Goal: Task Accomplishment & Management: Complete application form

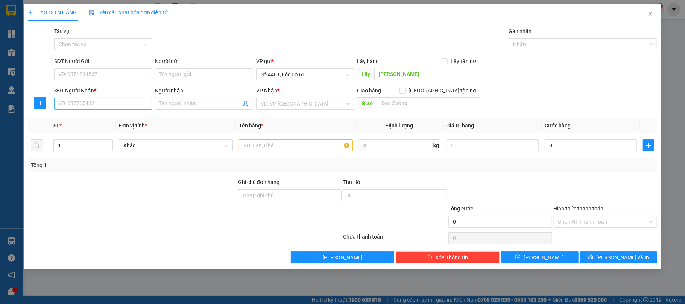
type input "[PERSON_NAME]"
click at [115, 101] on input "SĐT Người Nhận *" at bounding box center [103, 104] width 98 height 12
click at [107, 119] on div "0876597261 - MÓT" at bounding box center [103, 120] width 89 height 8
type input "0876597261"
type input "MÓT"
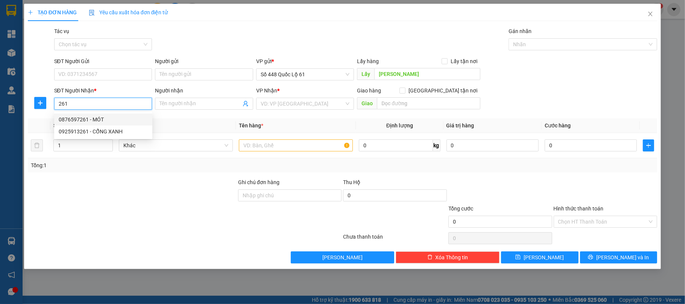
checkbox input "true"
type input "TP VINH"
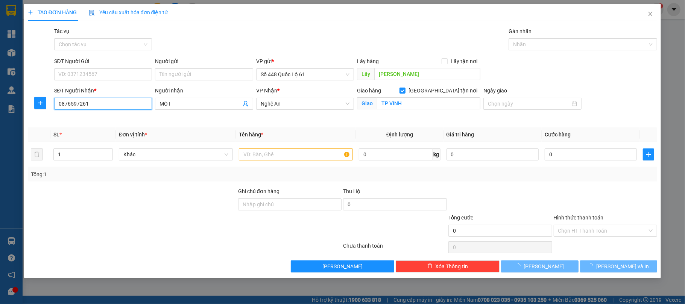
type input "1.000"
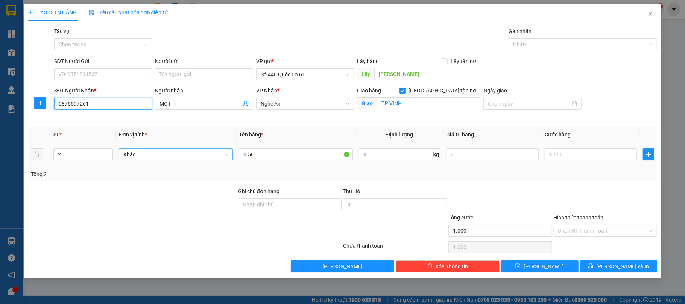
type input "0876597261"
click at [108, 151] on span "up" at bounding box center [109, 152] width 5 height 5
type input "3"
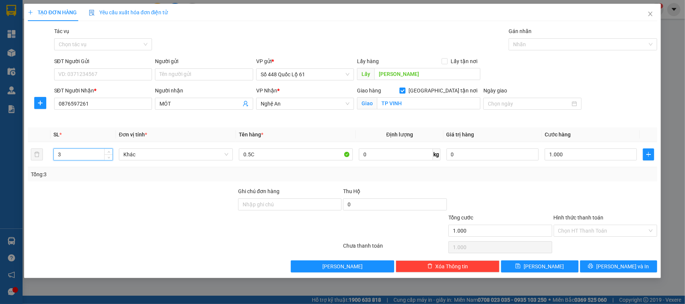
click at [586, 232] on input "Hình thức thanh toán" at bounding box center [604, 230] width 90 height 11
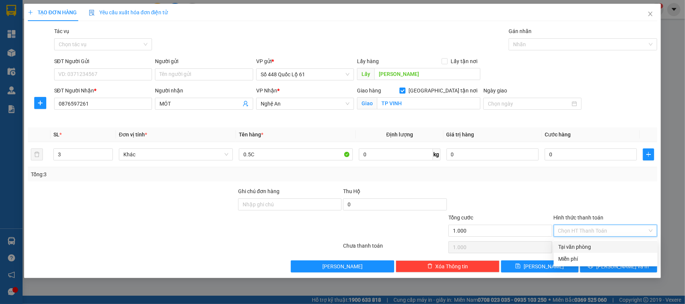
type input "0"
click at [577, 247] on div "Tại văn phòng" at bounding box center [606, 247] width 95 height 8
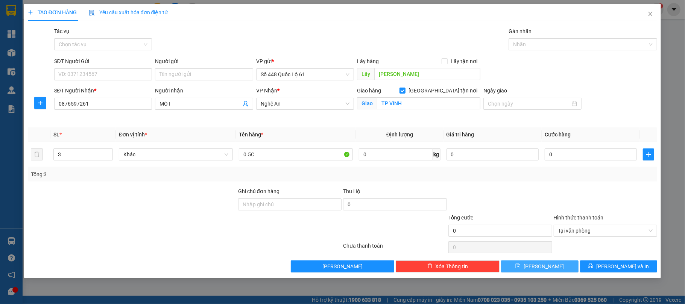
click at [553, 268] on button "[PERSON_NAME]" at bounding box center [540, 267] width 78 height 12
click at [612, 158] on input "0" at bounding box center [591, 155] width 92 height 12
type input "1"
click at [588, 187] on div "Transit Pickup Surcharge Ids Transit Deliver Surcharge Ids Transit Deliver Surc…" at bounding box center [343, 150] width 630 height 246
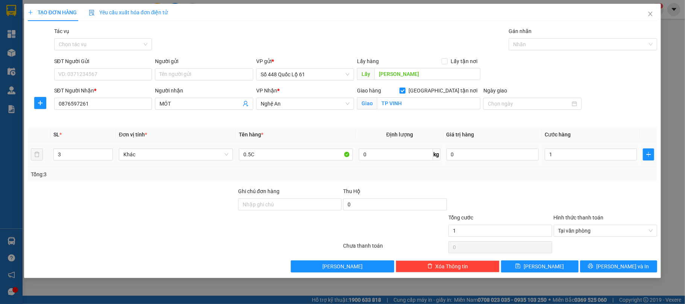
type input "1.000"
click at [566, 266] on button "[PERSON_NAME]" at bounding box center [540, 267] width 78 height 12
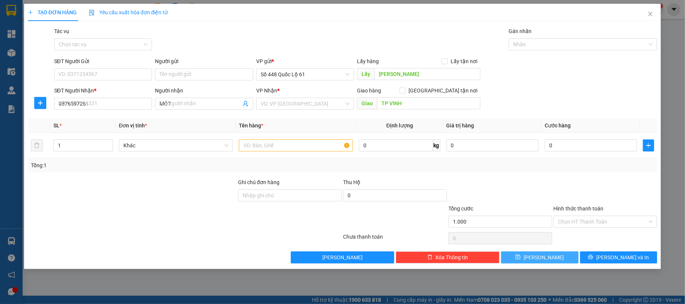
checkbox input "false"
type input "0"
click at [415, 81] on div "Lấy" at bounding box center [418, 74] width 123 height 12
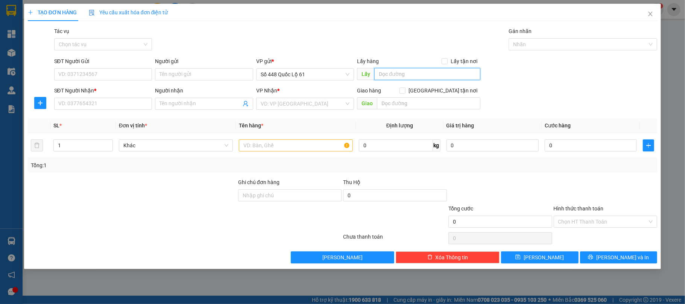
click at [413, 79] on input "text" at bounding box center [427, 74] width 106 height 12
type input "MINH PHÁT"
click at [130, 104] on input "SĐT Người Nhận *" at bounding box center [103, 104] width 98 height 12
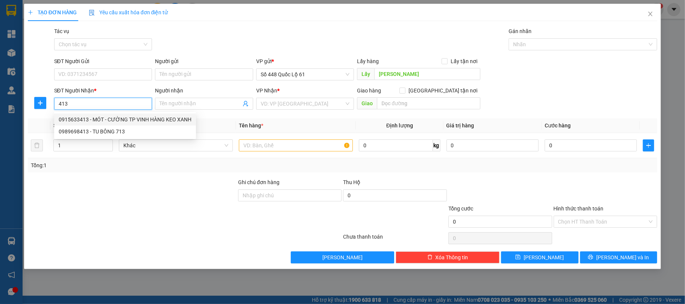
click at [135, 119] on div "0915633413 - MÓT - CƯỜNG TP VINH HÀNG KEO XANH" at bounding box center [125, 120] width 133 height 8
type input "0915633413"
type input "MÓT - CƯỜNG TP VINH HÀNG KEO XANH"
checkbox input "true"
type input "TP VINH"
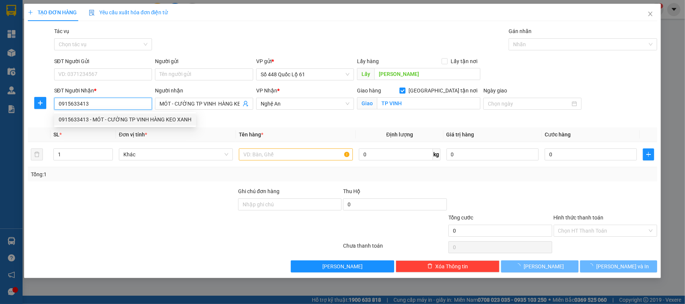
type input "1.000"
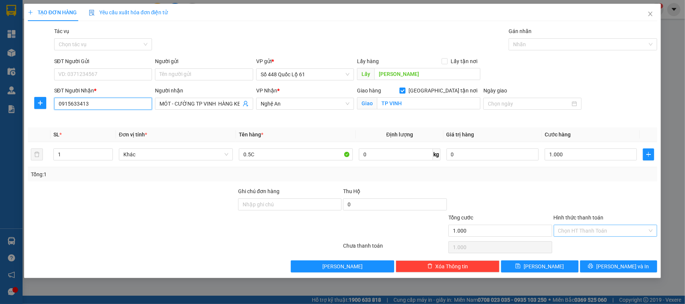
type input "0915633413"
click at [592, 232] on input "Hình thức thanh toán" at bounding box center [604, 230] width 90 height 11
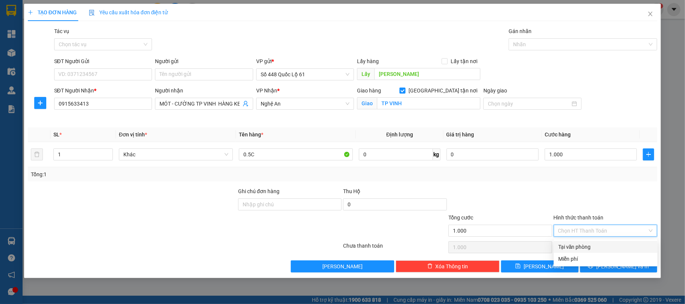
click at [578, 247] on div "Tại văn phòng" at bounding box center [606, 247] width 95 height 8
type input "0"
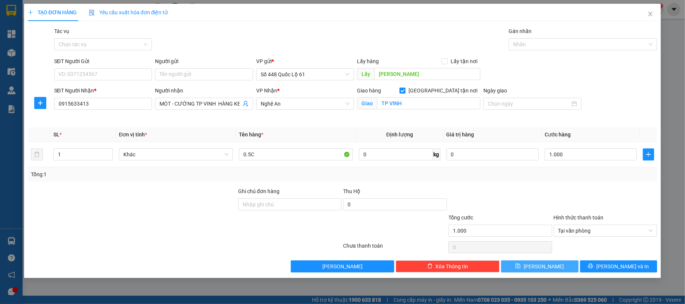
click at [560, 266] on button "[PERSON_NAME]" at bounding box center [540, 267] width 78 height 12
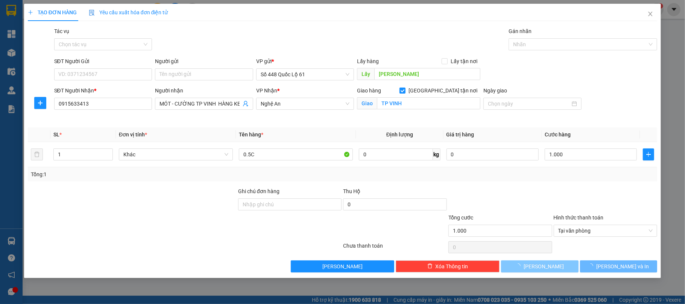
checkbox input "false"
type input "0"
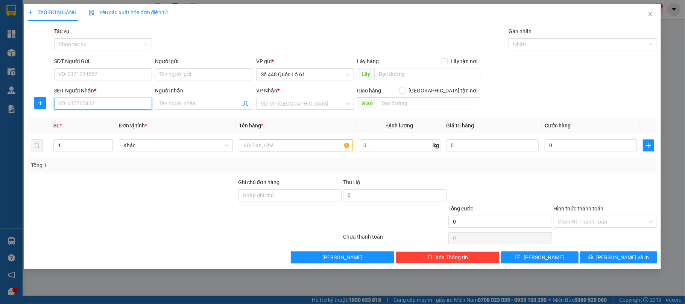
click at [119, 104] on input "SĐT Người Nhận *" at bounding box center [103, 104] width 98 height 12
type input "717"
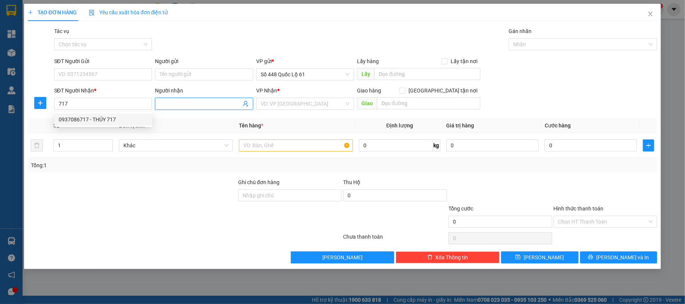
click at [165, 105] on input "Người nhận" at bounding box center [201, 104] width 82 height 8
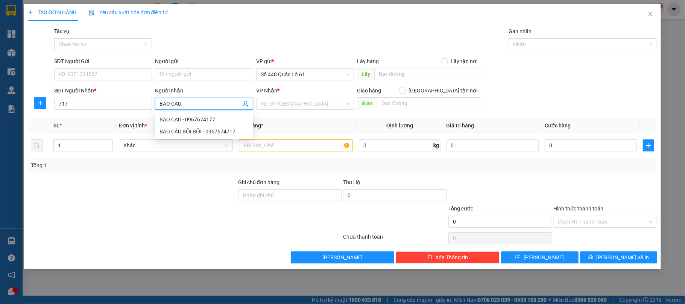
type input "BAO CAU"
click at [187, 119] on div "BAO CÂU BỘI BỘI - 0967674717" at bounding box center [204, 120] width 89 height 8
type input "0967674717"
type input "BAO CÂU BỘI BỘI"
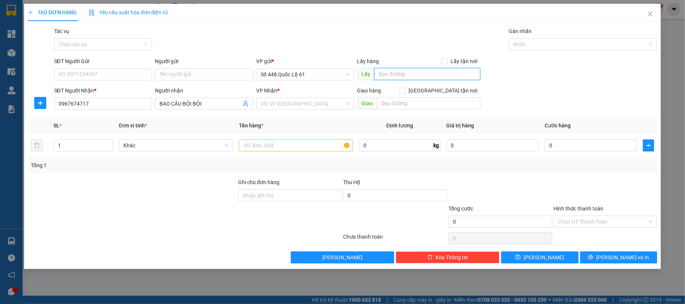
click at [391, 71] on input "text" at bounding box center [427, 74] width 106 height 12
type input "BỘI BỘI"
click at [261, 105] on input "search" at bounding box center [303, 103] width 84 height 11
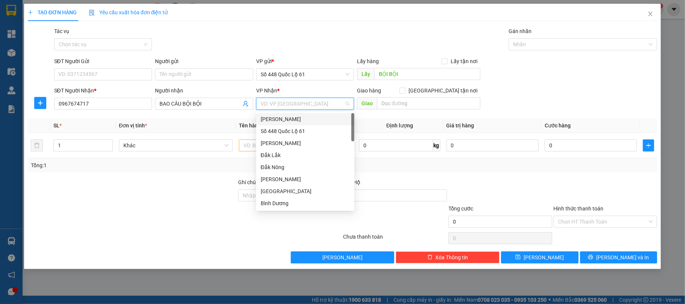
type input "Q"
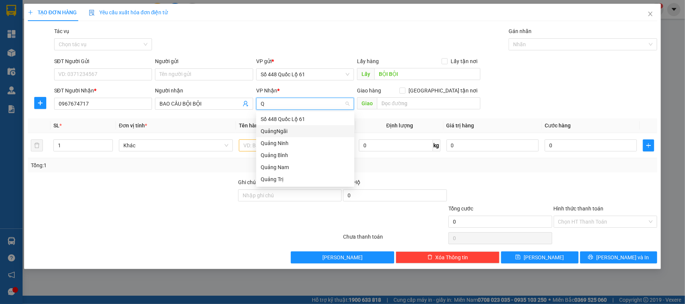
click at [279, 131] on div "QuảngNgãi" at bounding box center [305, 131] width 89 height 8
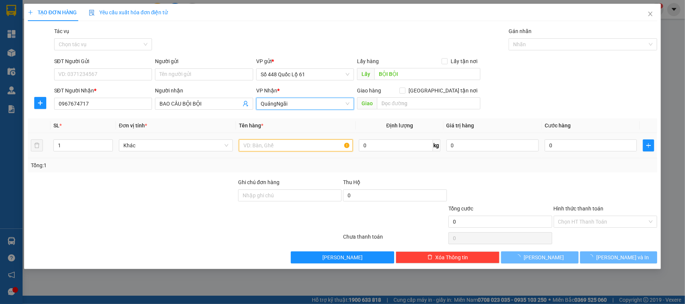
click at [259, 146] on input "text" at bounding box center [296, 146] width 114 height 12
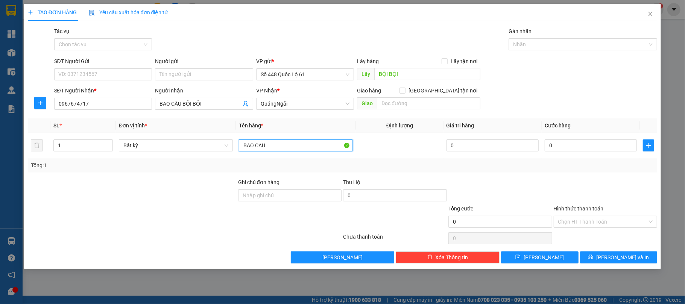
type input "BAO CAU"
click at [580, 148] on input "0" at bounding box center [591, 146] width 92 height 12
type input "2"
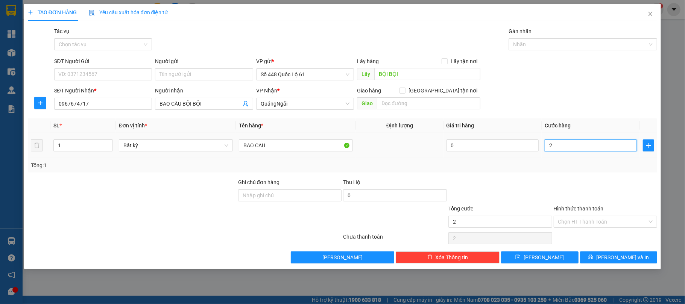
type input "20"
type input "200"
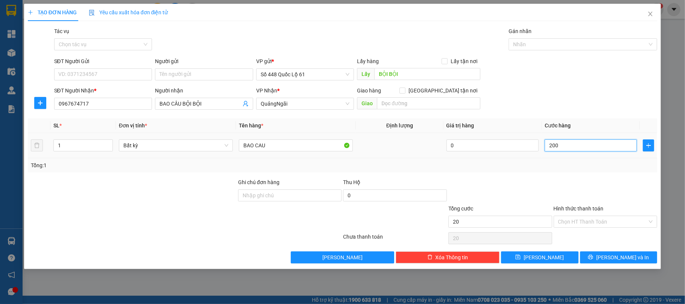
type input "200"
type input "200.000"
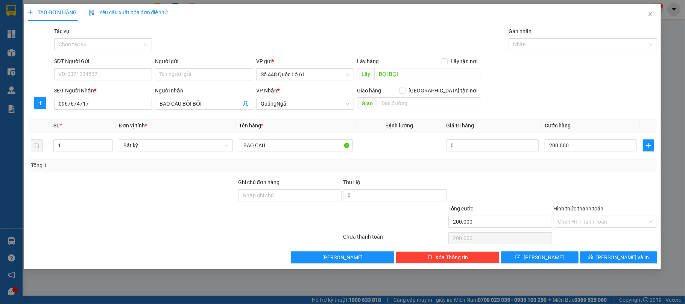
click at [569, 180] on div at bounding box center [605, 191] width 105 height 26
click at [555, 261] on button "[PERSON_NAME]" at bounding box center [540, 258] width 78 height 12
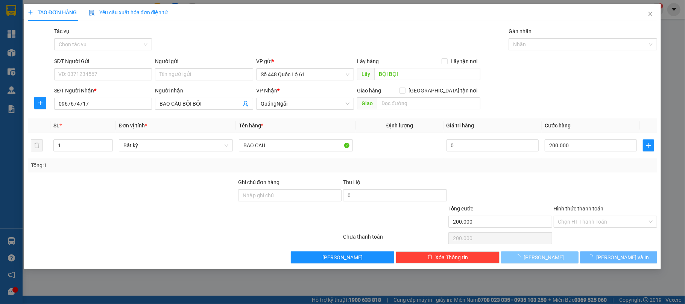
type input "0"
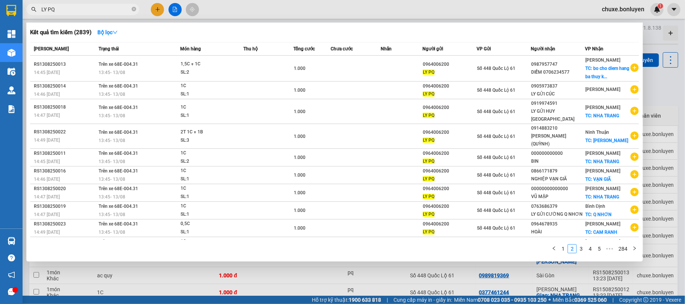
scroll to position [220, 0]
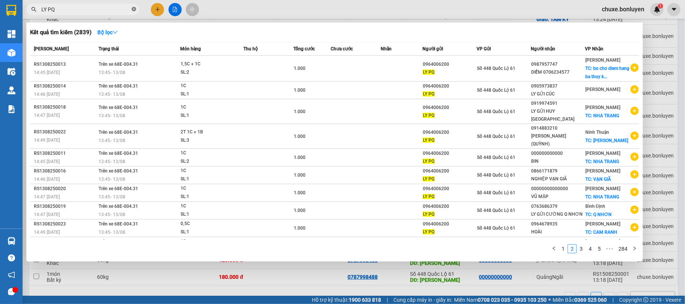
click at [133, 7] on icon "close-circle" at bounding box center [134, 9] width 5 height 5
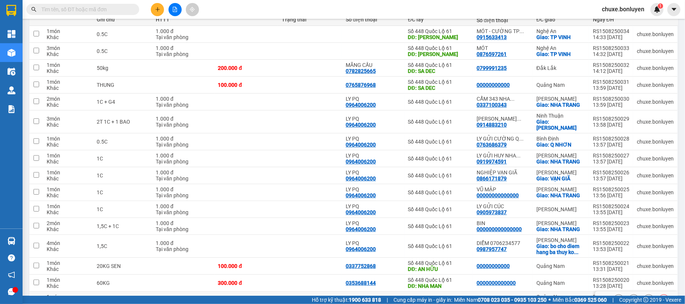
scroll to position [201, 0]
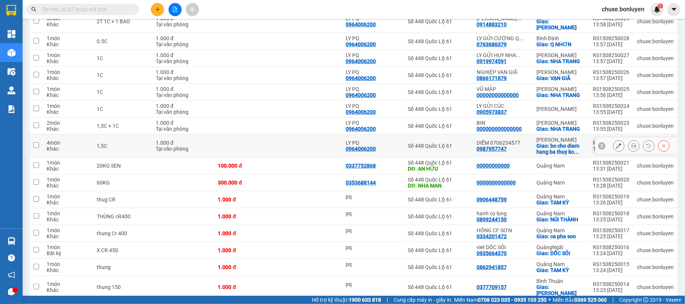
click at [75, 146] on div "Khác" at bounding box center [68, 149] width 43 height 6
checkbox input "true"
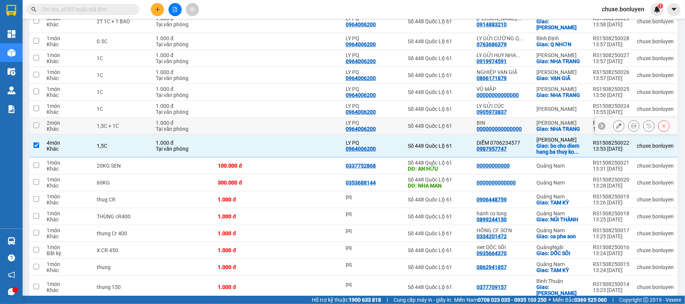
drag, startPoint x: 64, startPoint y: 125, endPoint x: 58, endPoint y: 126, distance: 6.1
click at [63, 126] on div "Khác" at bounding box center [68, 129] width 43 height 6
checkbox input "true"
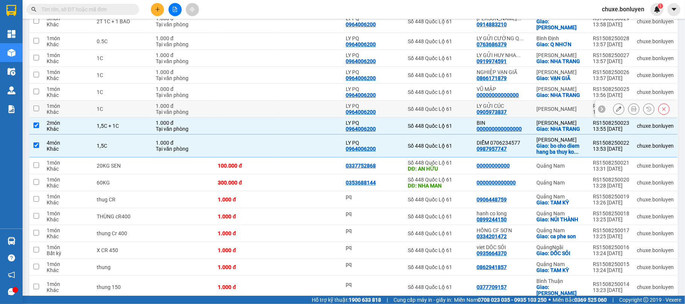
click at [62, 104] on div "1 món" at bounding box center [68, 106] width 43 height 6
checkbox input "true"
click at [60, 92] on div "Khác" at bounding box center [68, 95] width 43 height 6
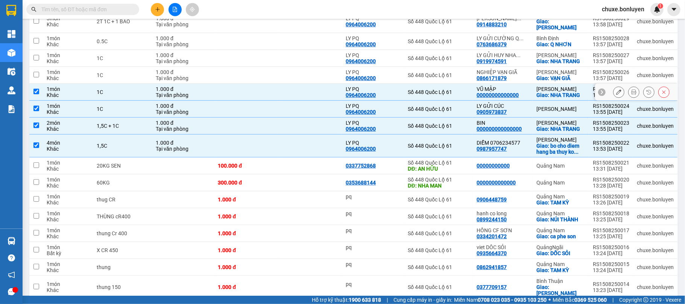
checkbox input "true"
click at [63, 69] on div "1 món" at bounding box center [68, 72] width 43 height 6
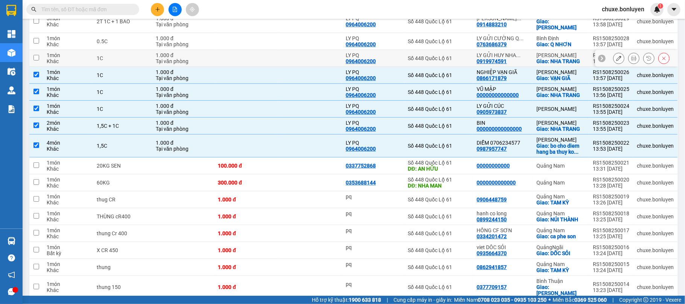
checkbox input "true"
click at [68, 58] on div "Khác" at bounding box center [68, 61] width 43 height 6
checkbox input "true"
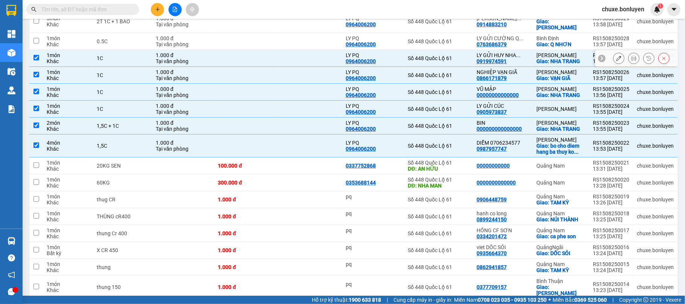
scroll to position [151, 0]
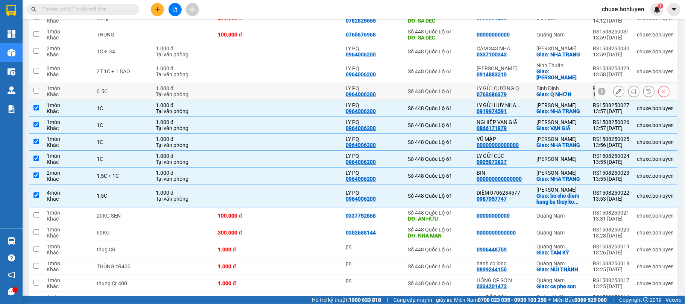
click at [73, 85] on div "1 món" at bounding box center [68, 88] width 43 height 6
checkbox input "true"
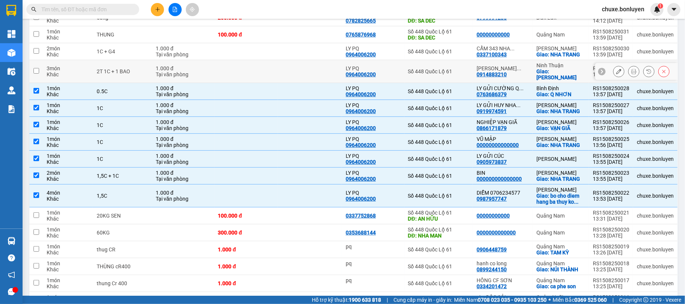
click at [91, 68] on td "3 món Khác" at bounding box center [68, 71] width 50 height 23
checkbox input "true"
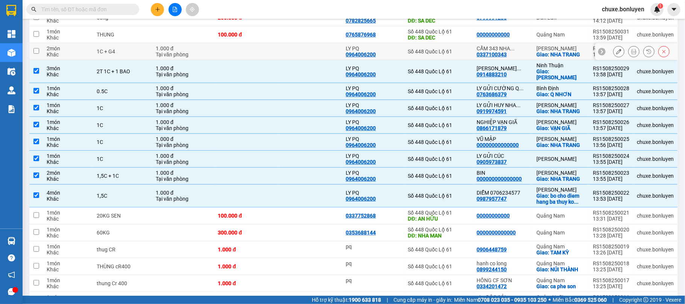
click at [90, 52] on td "2 món Khác" at bounding box center [68, 51] width 50 height 17
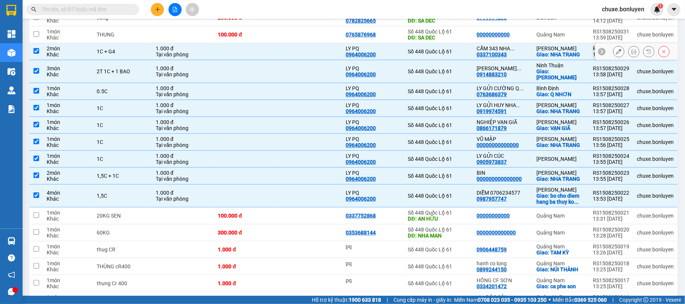
checkbox input "true"
click at [108, 14] on span at bounding box center [82, 9] width 113 height 11
click at [104, 8] on input "text" at bounding box center [85, 9] width 89 height 8
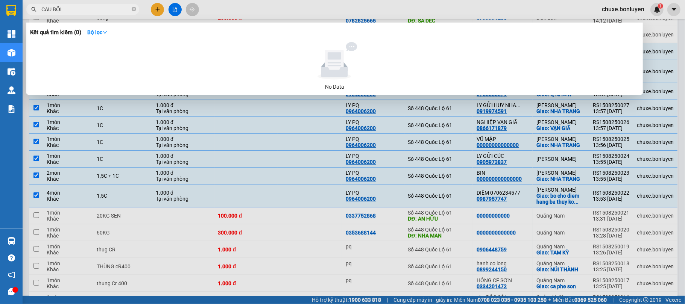
click at [115, 12] on input "CAU BỘI" at bounding box center [85, 9] width 89 height 8
type input "C"
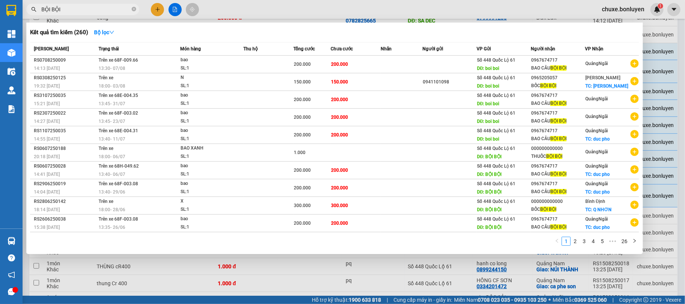
type input "BỘI BỘI"
click at [133, 14] on span "BỘI BỘI" at bounding box center [82, 9] width 113 height 11
click at [12, 38] on div at bounding box center [11, 33] width 13 height 13
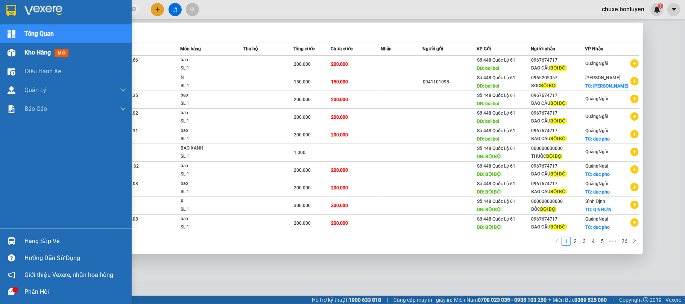
click at [11, 53] on img at bounding box center [12, 53] width 8 height 8
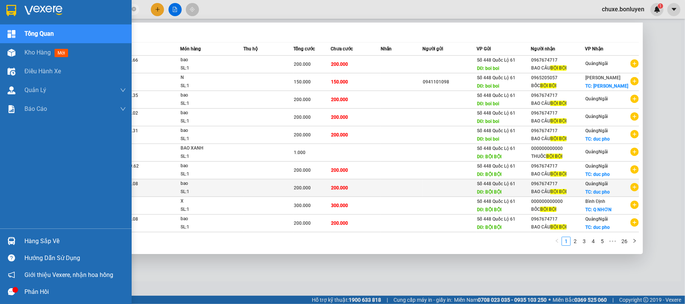
click at [133, 8] on icon "close-circle" at bounding box center [134, 9] width 5 height 5
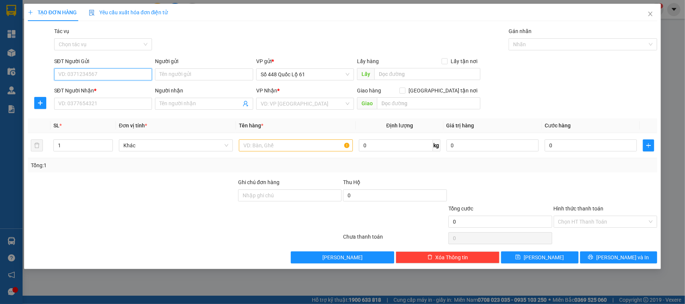
click at [129, 74] on input "SĐT Người Gửi" at bounding box center [103, 74] width 98 height 12
click at [101, 88] on div "0945950162" at bounding box center [103, 90] width 89 height 8
type input "0945950162"
type input "AN THỚI TRUNG"
type input "0000000000"
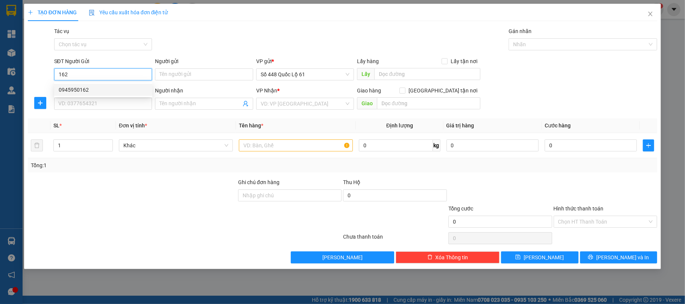
type input "tai xe tu thu"
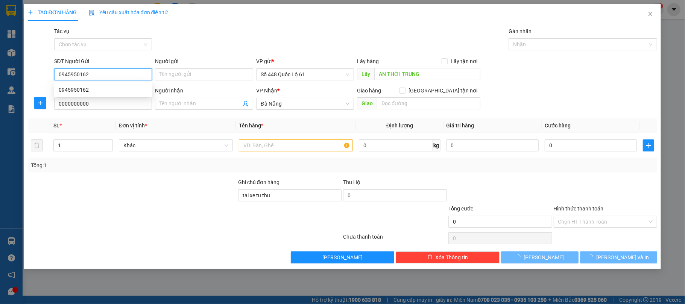
type input "250.000"
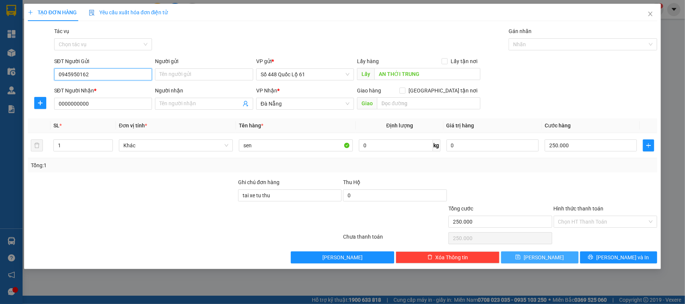
type input "0945950162"
click at [546, 259] on span "[PERSON_NAME]" at bounding box center [544, 258] width 40 height 8
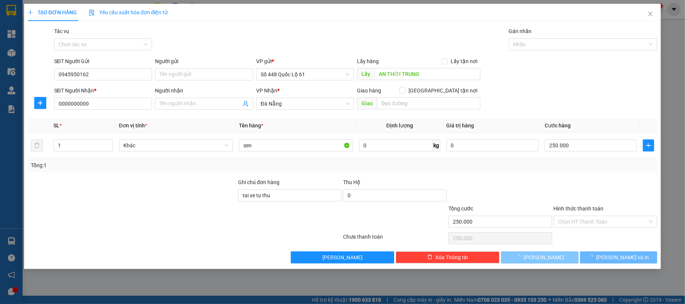
type input "0"
